Goal: Navigation & Orientation: Find specific page/section

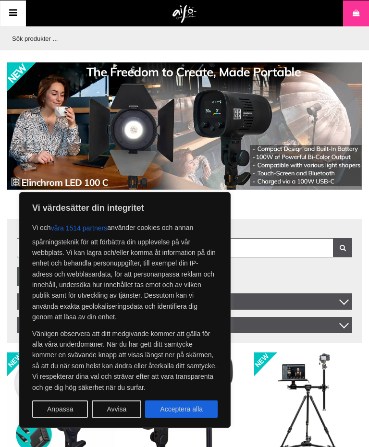
click at [126, 411] on button "Avvisa" at bounding box center [116, 409] width 49 height 17
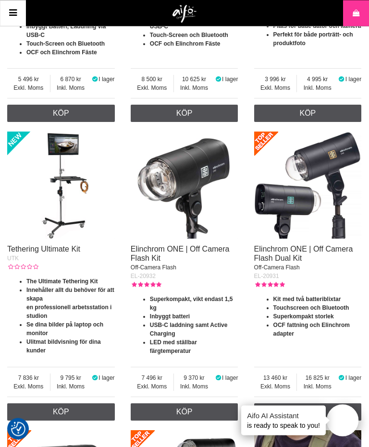
scroll to position [496, 0]
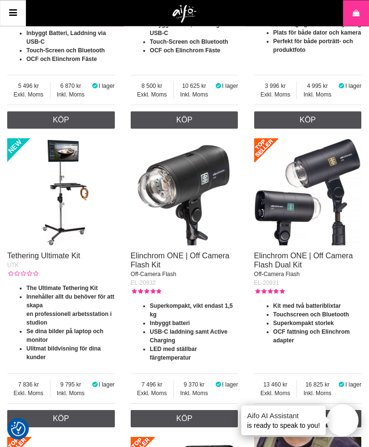
click at [21, 12] on link "Meny" at bounding box center [13, 13] width 26 height 26
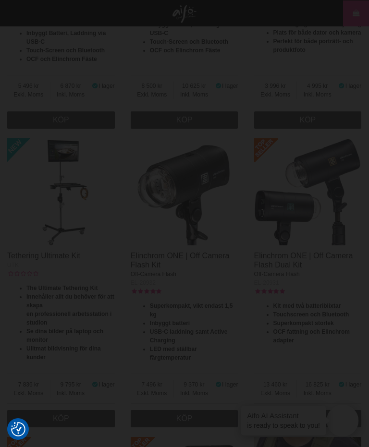
click at [227, 84] on div at bounding box center [184, 223] width 369 height 447
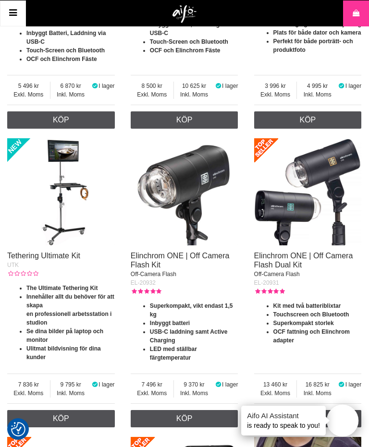
click at [17, 9] on icon at bounding box center [13, 13] width 12 height 14
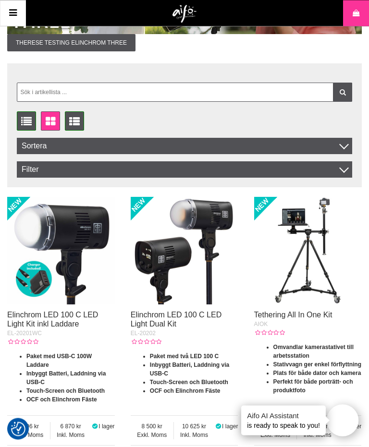
scroll to position [0, 0]
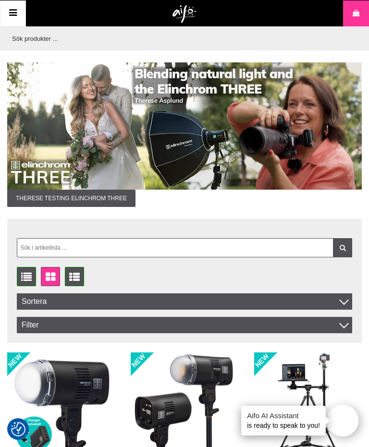
click at [18, 18] on icon at bounding box center [13, 13] width 12 height 14
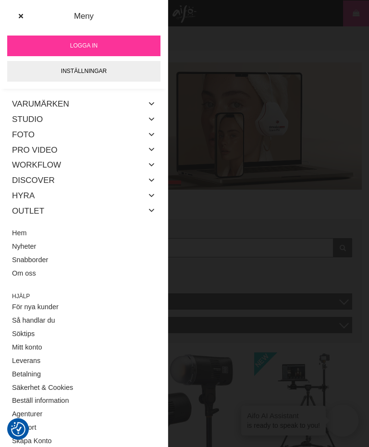
click at [36, 120] on link "Studio" at bounding box center [27, 119] width 31 height 15
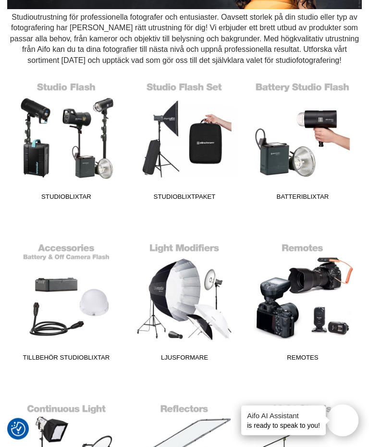
scroll to position [162, 0]
click at [197, 293] on link "Ljusformare" at bounding box center [184, 301] width 106 height 130
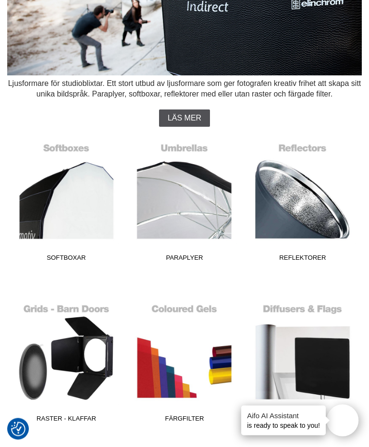
scroll to position [96, 0]
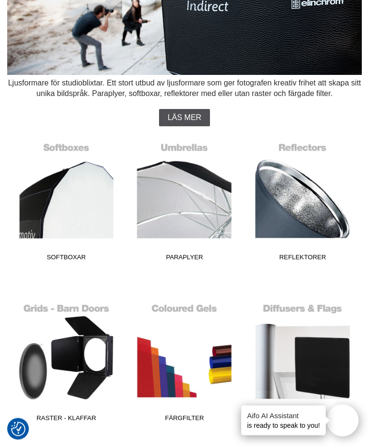
click at [315, 182] on link "Reflektorer" at bounding box center [302, 201] width 106 height 130
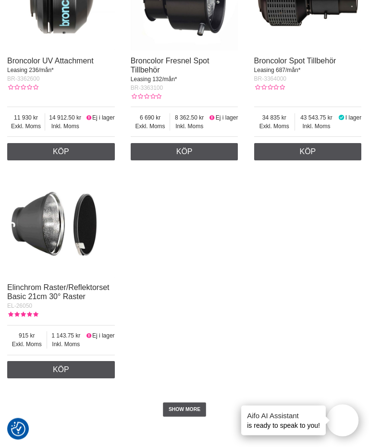
scroll to position [2174, 0]
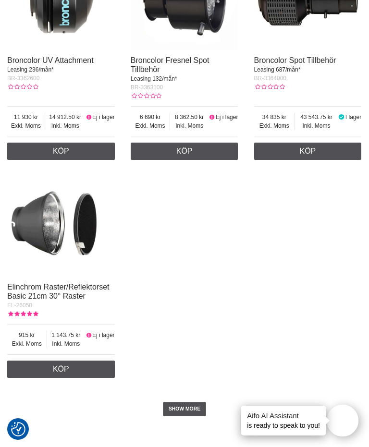
click at [195, 417] on link "SHOW MORE" at bounding box center [185, 409] width 44 height 14
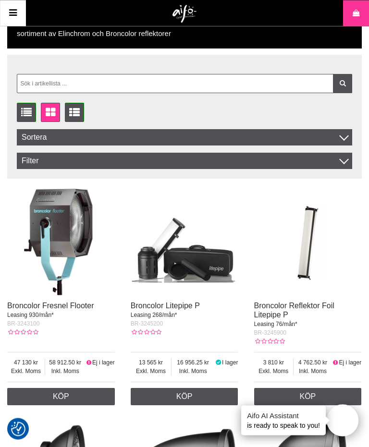
scroll to position [0, 0]
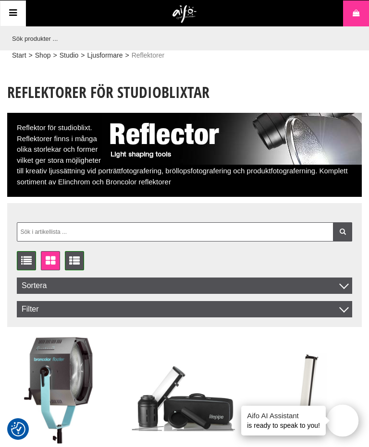
click at [73, 53] on link "Studio" at bounding box center [69, 55] width 19 height 10
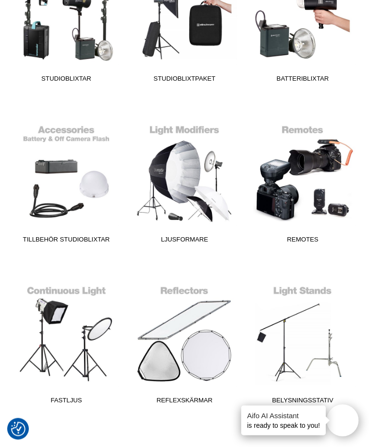
scroll to position [281, 0]
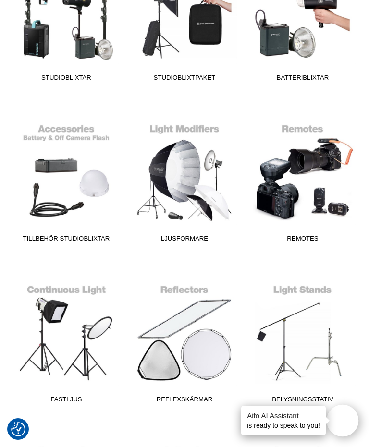
click at [193, 193] on link "Ljusformare" at bounding box center [184, 182] width 106 height 130
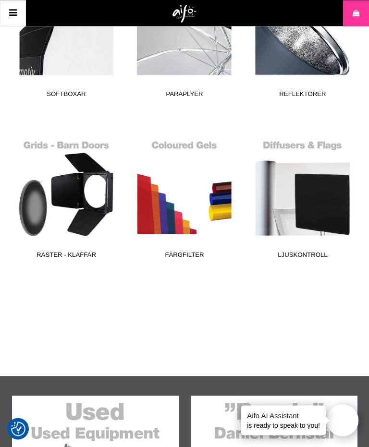
scroll to position [259, 0]
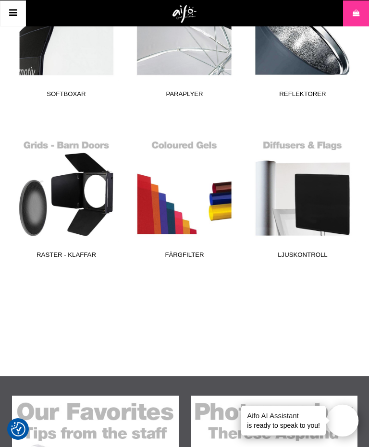
click at [78, 189] on link "Raster - Klaffar" at bounding box center [66, 199] width 106 height 130
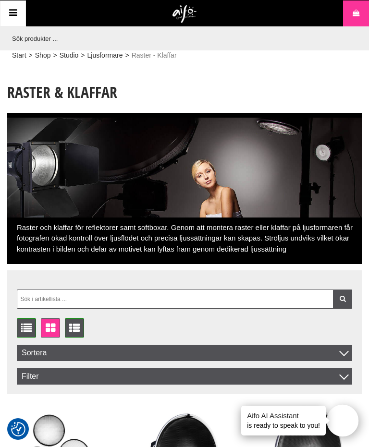
click at [109, 53] on link "Ljusformare" at bounding box center [105, 55] width 36 height 10
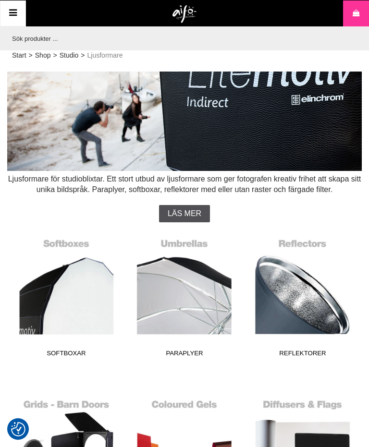
click at [313, 291] on link "Reflektorer" at bounding box center [302, 297] width 106 height 130
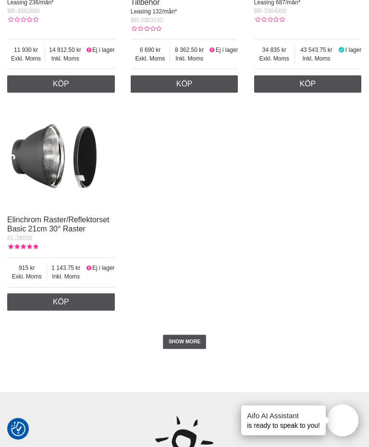
scroll to position [2243, 0]
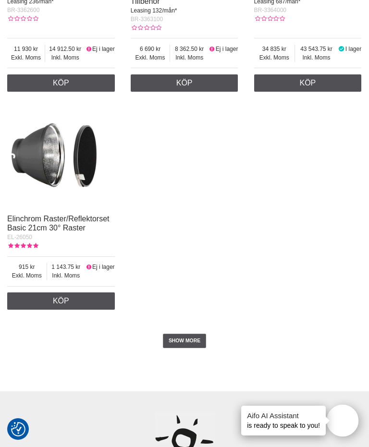
click at [190, 348] on link "SHOW MORE" at bounding box center [185, 341] width 44 height 14
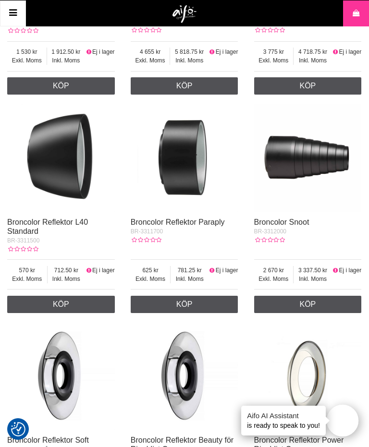
scroll to position [1131, 0]
